Goal: Contribute content

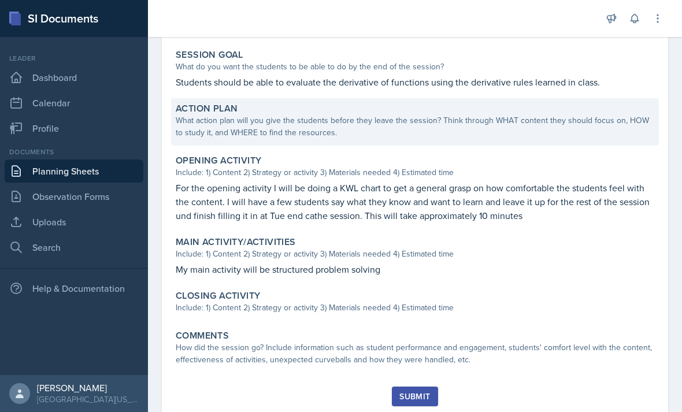
scroll to position [222, 0]
click at [247, 126] on div "What action plan will you give the students before they leave the session? Thin…" at bounding box center [415, 128] width 479 height 24
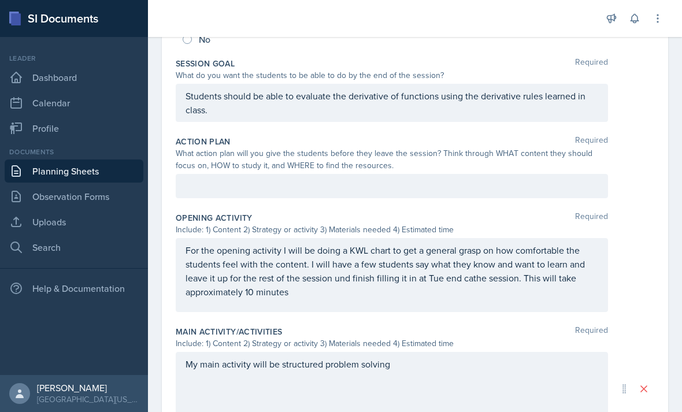
click at [233, 182] on div at bounding box center [392, 186] width 433 height 24
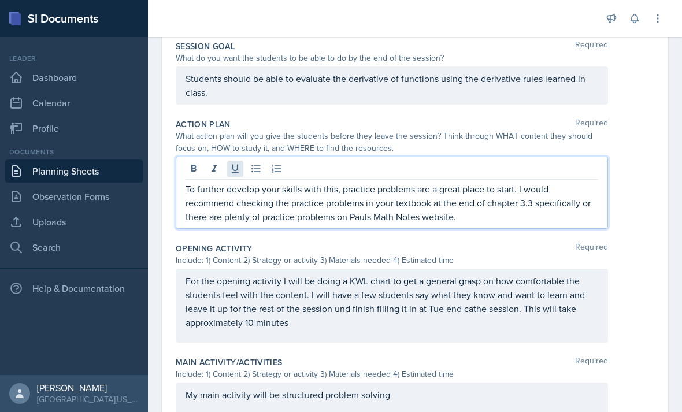
scroll to position [243, 0]
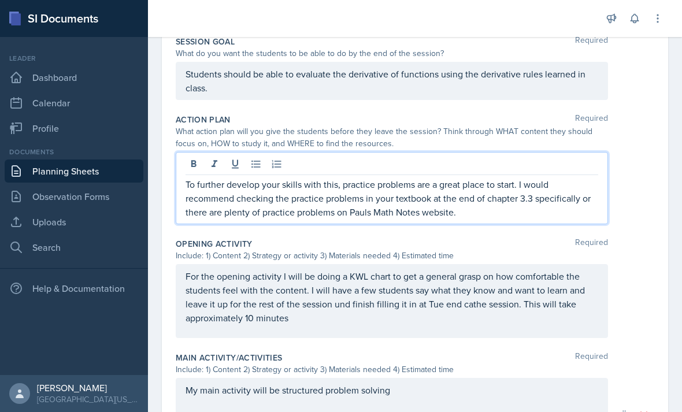
click at [298, 242] on div "Opening Activity Required" at bounding box center [415, 244] width 479 height 12
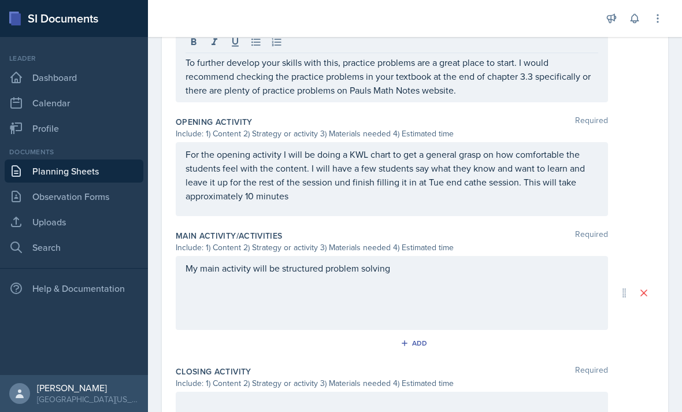
scroll to position [368, 0]
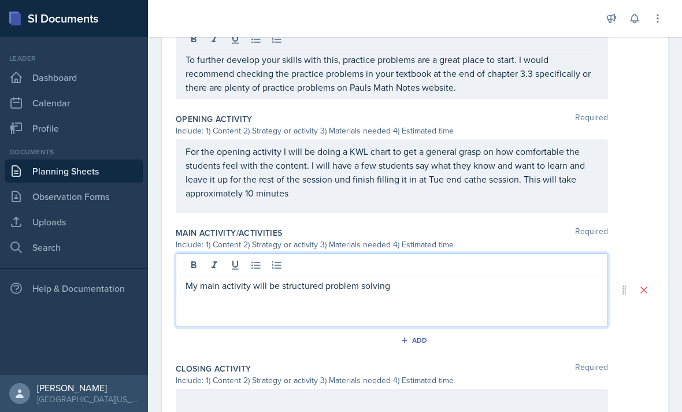
click at [407, 265] on div "My main activity will be structured problem solving" at bounding box center [392, 290] width 433 height 74
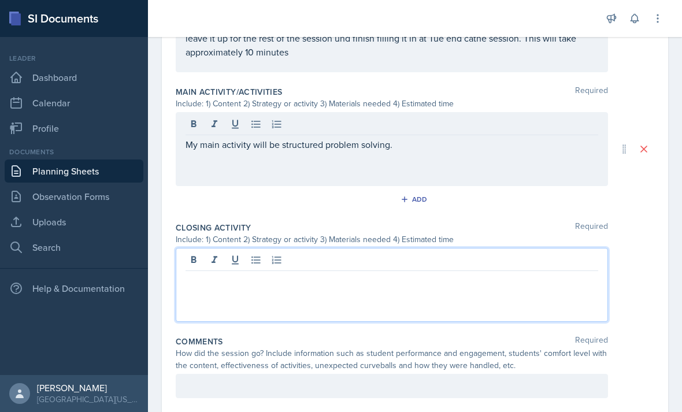
click at [407, 266] on div at bounding box center [392, 285] width 433 height 74
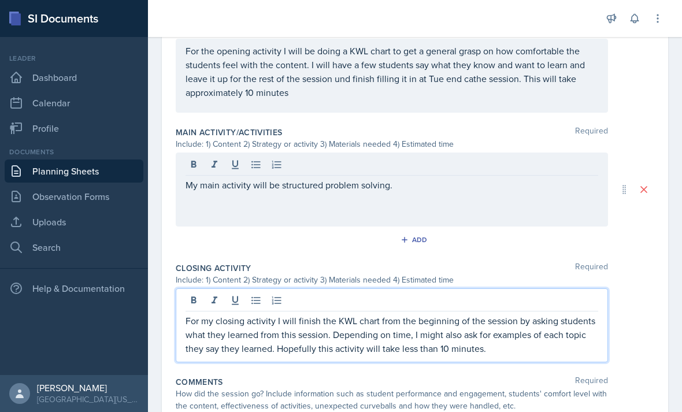
scroll to position [451, 0]
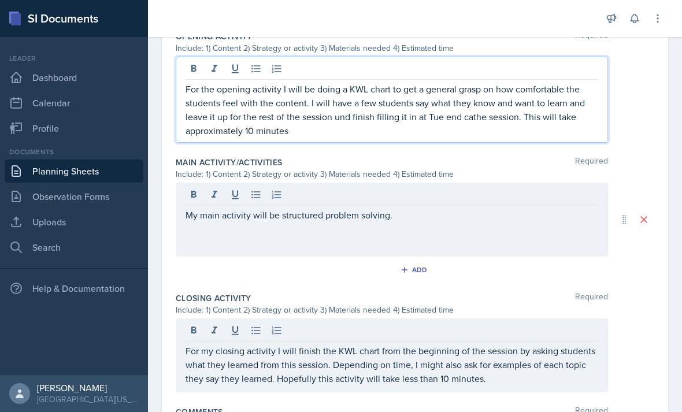
click at [346, 97] on p "For the opening activity I will be doing a KWL chart to get a general grasp on …" at bounding box center [392, 110] width 413 height 56
click at [346, 114] on p "For the opening activity I will be doing a KWL chart to get a general grasp on …" at bounding box center [392, 110] width 413 height 56
click at [398, 220] on p "My main activity will be structured problem solving." at bounding box center [392, 215] width 413 height 14
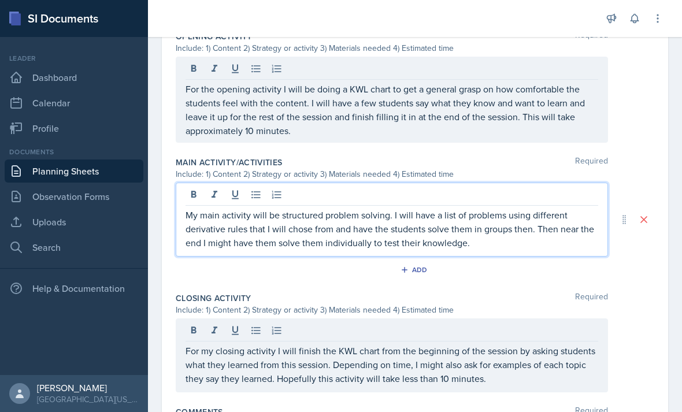
click at [300, 231] on p "My main activity will be structured problem solving. I will have a list of prob…" at bounding box center [392, 229] width 413 height 42
click at [522, 243] on p "My main activity will be structured problem solving. I will have a list of prob…" at bounding box center [392, 229] width 413 height 42
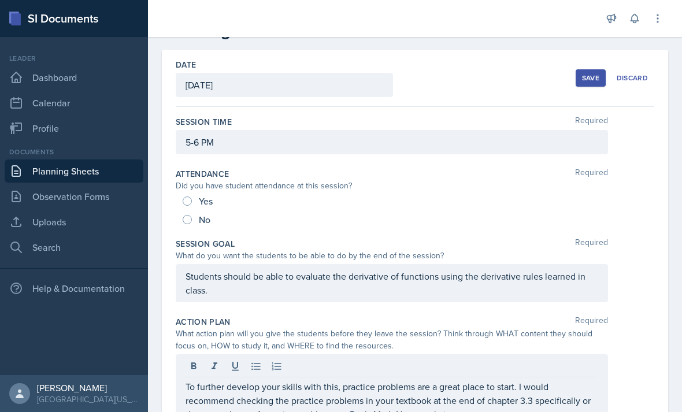
scroll to position [39, 0]
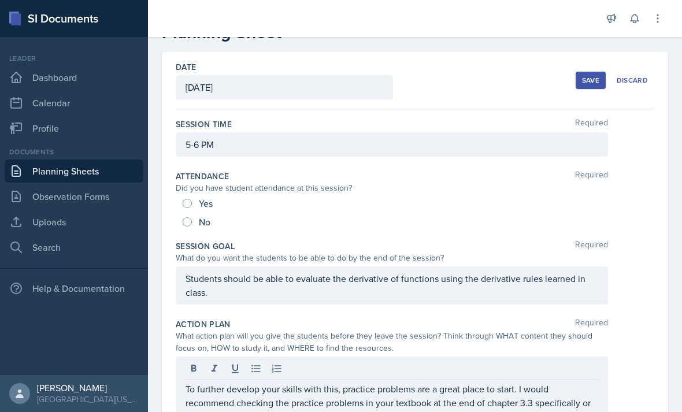
click at [596, 81] on div "Save" at bounding box center [590, 80] width 17 height 9
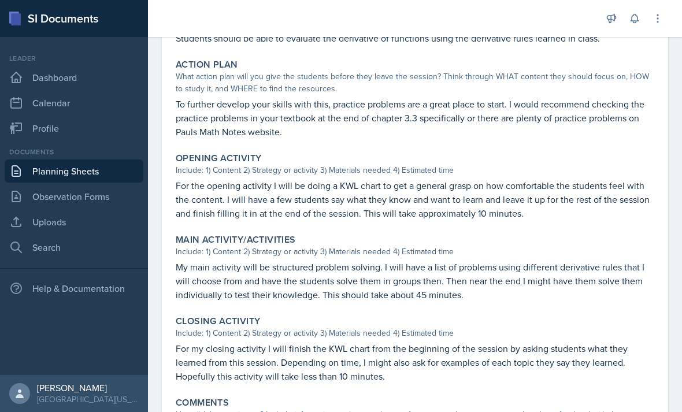
scroll to position [267, 0]
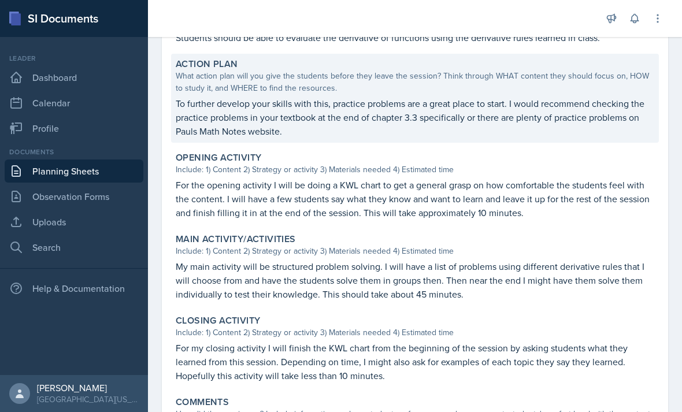
click at [596, 82] on div "What action plan will you give the students before they leave the session? Thin…" at bounding box center [415, 82] width 479 height 24
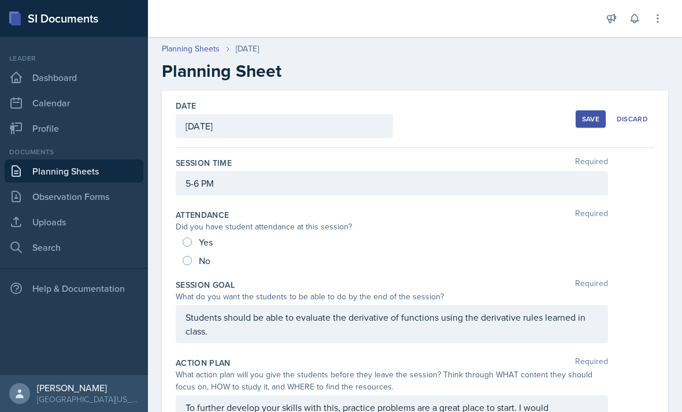
scroll to position [0, 0]
click at [596, 113] on button "Save" at bounding box center [591, 118] width 30 height 17
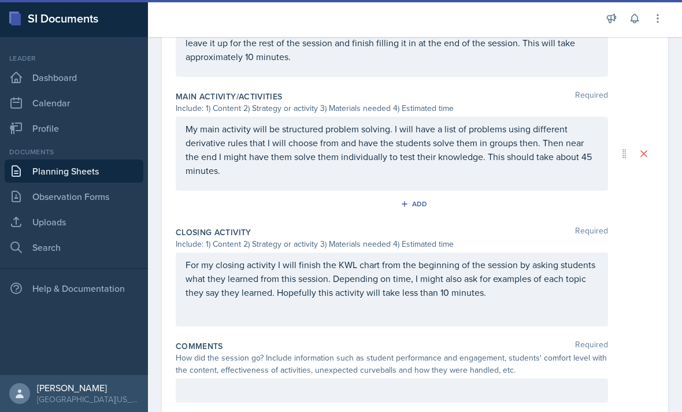
scroll to position [485, 0]
